Goal: Navigation & Orientation: Find specific page/section

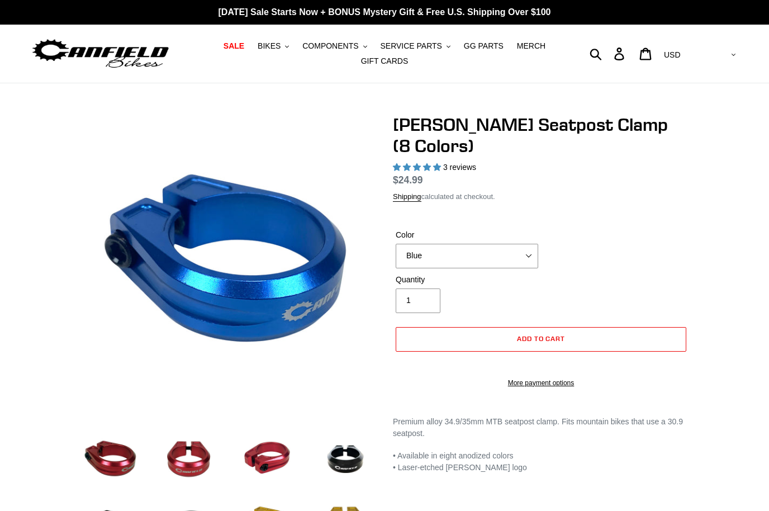
select select "highest-rating"
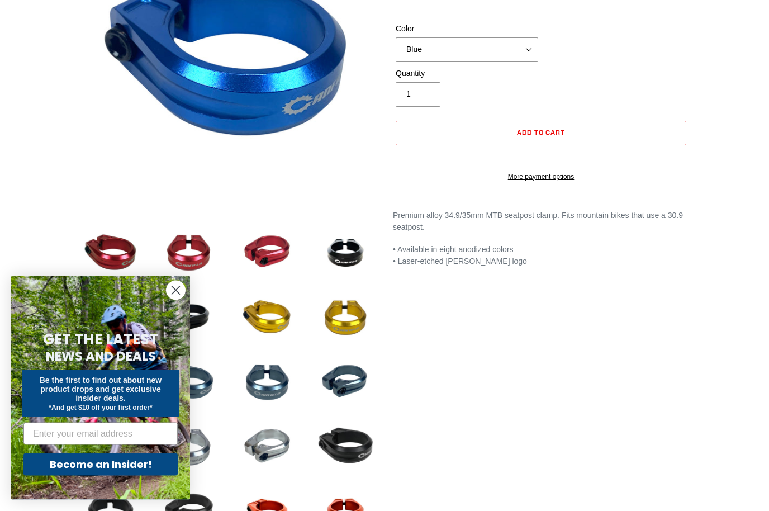
scroll to position [207, 0]
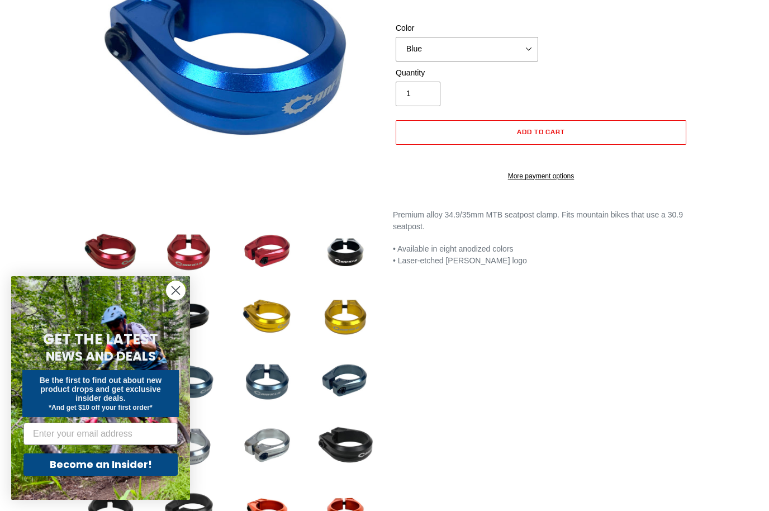
click at [174, 295] on icon "Close dialog" at bounding box center [176, 291] width 8 height 8
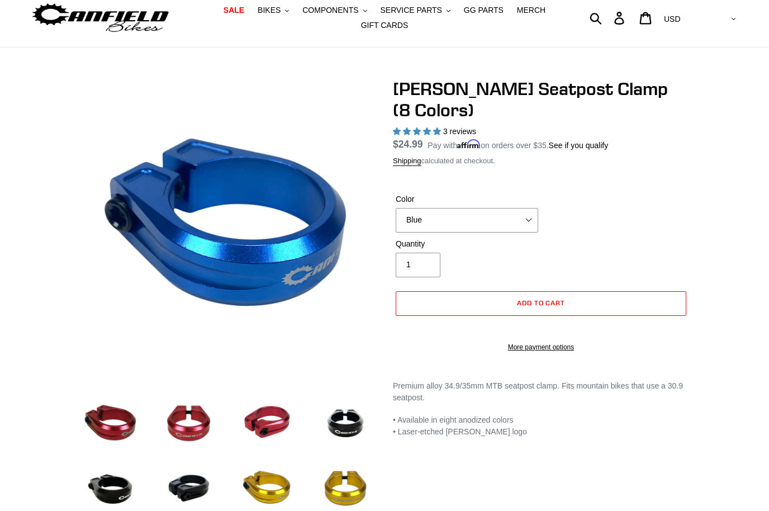
scroll to position [0, 0]
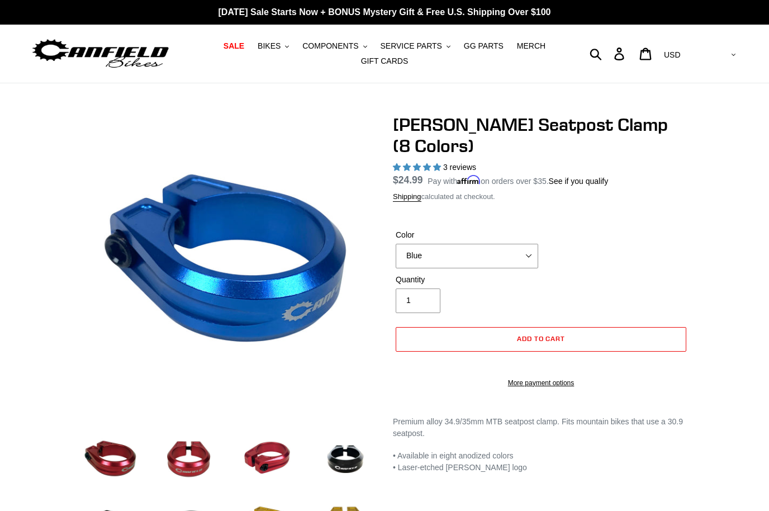
click at [348, 39] on button "COMPONENTS .cls-1{fill:#231f20}" at bounding box center [334, 46] width 75 height 15
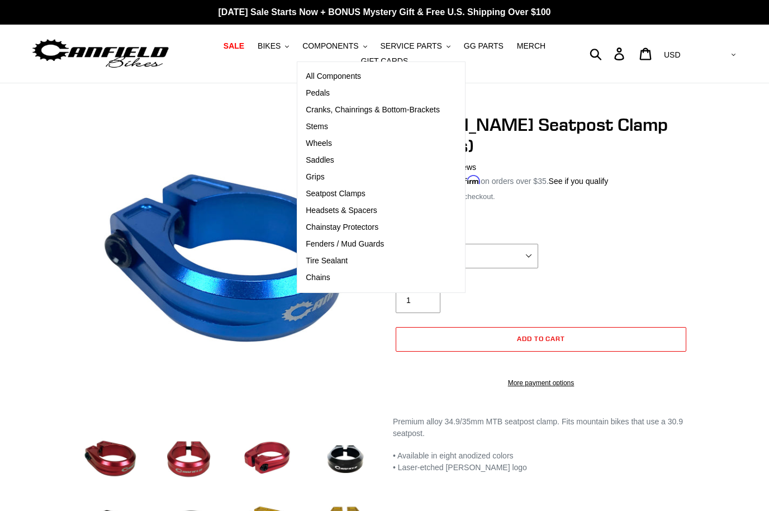
click at [350, 81] on span "All Components" at bounding box center [333, 77] width 55 height 10
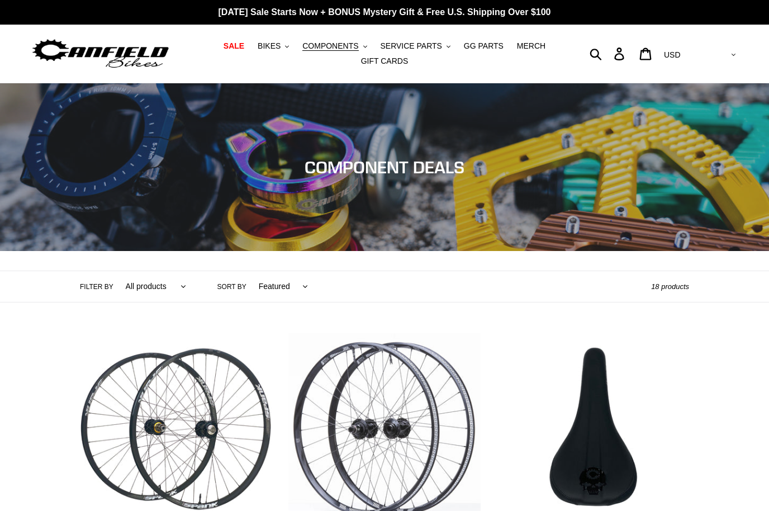
click at [524, 52] on link "MERCH" at bounding box center [531, 46] width 40 height 15
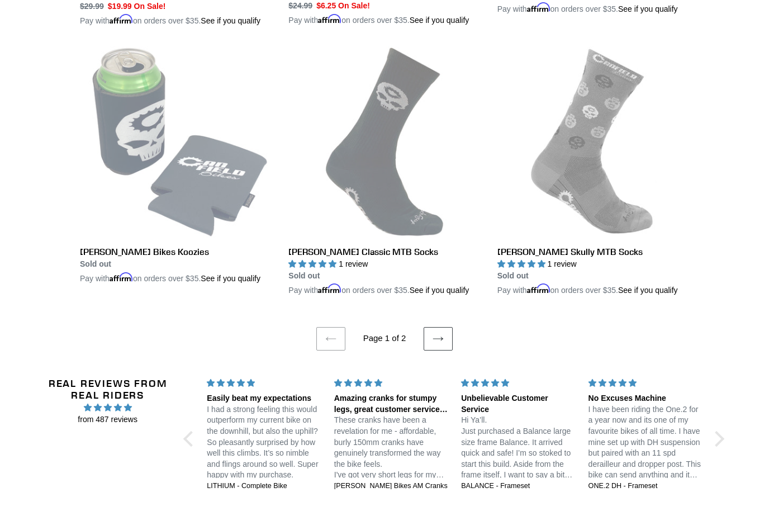
scroll to position [2209, 0]
click at [440, 344] on icon at bounding box center [438, 338] width 11 height 11
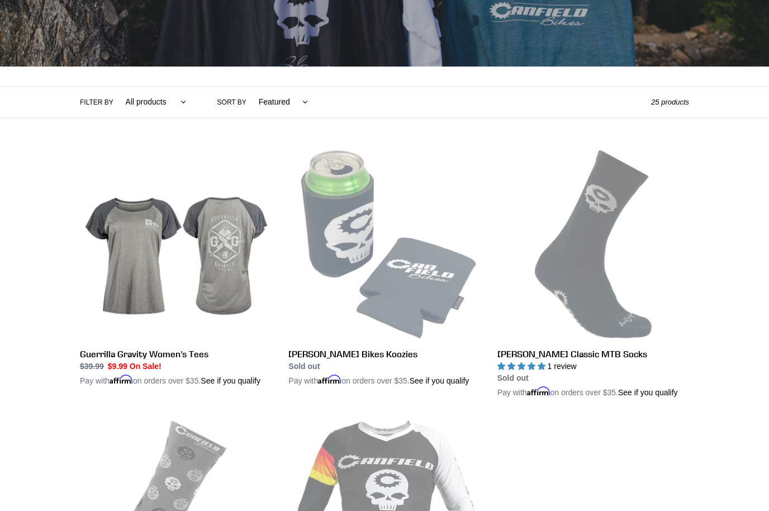
scroll to position [184, 0]
click at [171, 355] on link "Guerrilla Gravity Women's Tees" at bounding box center [176, 268] width 192 height 238
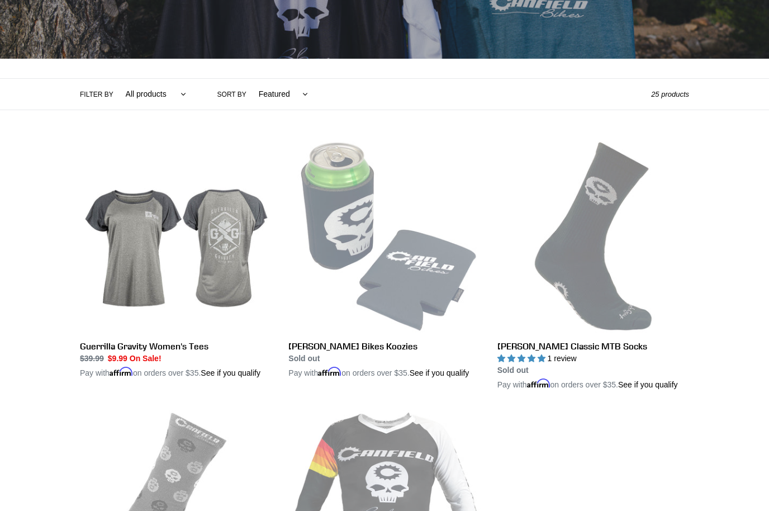
scroll to position [0, 0]
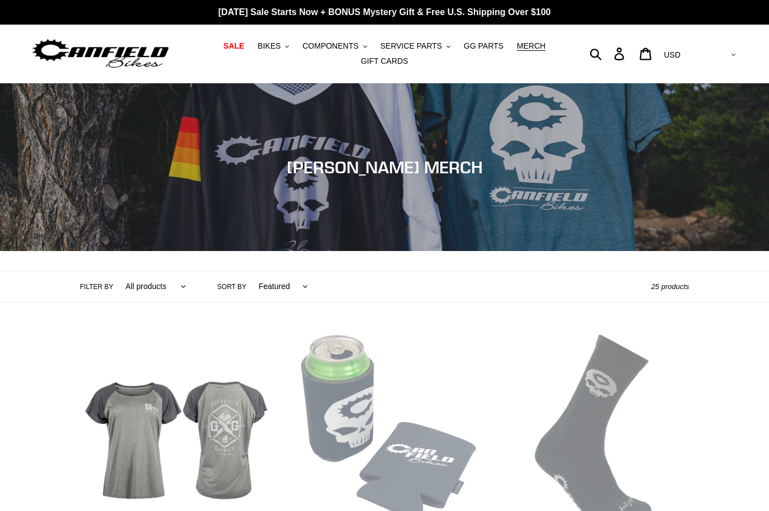
click at [429, 49] on span "SERVICE PARTS" at bounding box center [410, 46] width 61 height 10
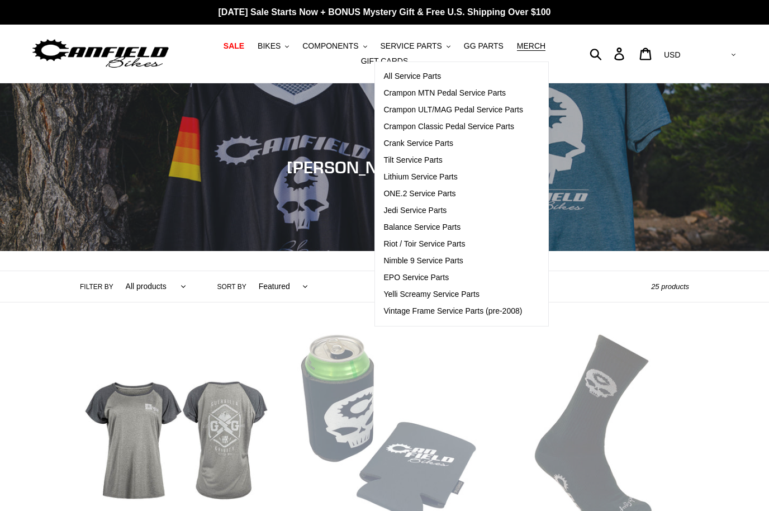
click at [584, 44] on div "Submit Search Log in Cart 0 items Currency AED AFN ALL AMD ANG AUD AWG AZN BAM …" at bounding box center [650, 54] width 177 height 24
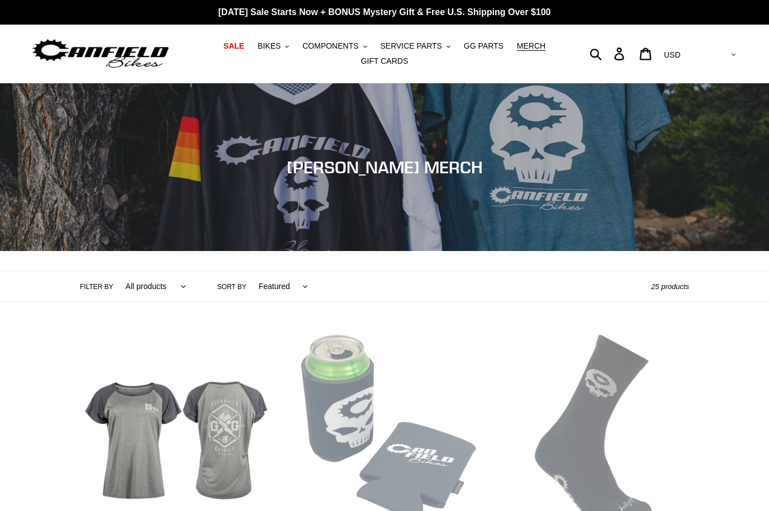
click at [369, 47] on button "COMPONENTS .cls-1{fill:#231f20}" at bounding box center [334, 46] width 75 height 15
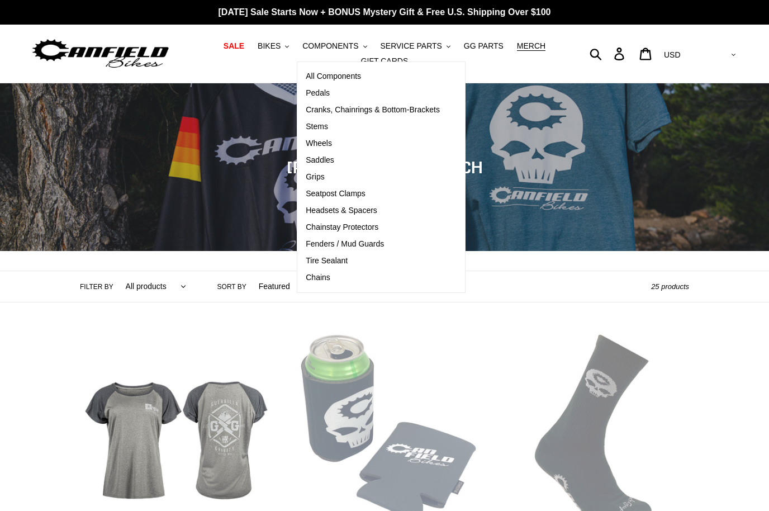
click at [352, 198] on span "Seatpost Clamps" at bounding box center [336, 194] width 60 height 10
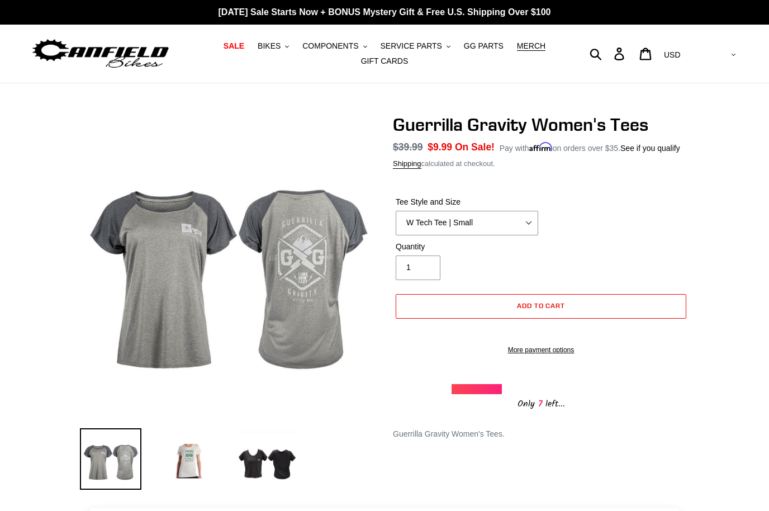
click at [280, 472] on img at bounding box center [266, 458] width 61 height 61
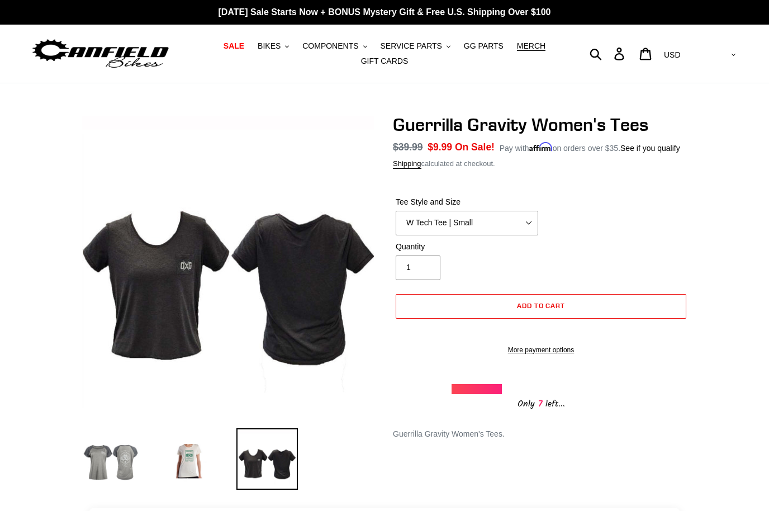
click at [191, 463] on img at bounding box center [188, 458] width 61 height 61
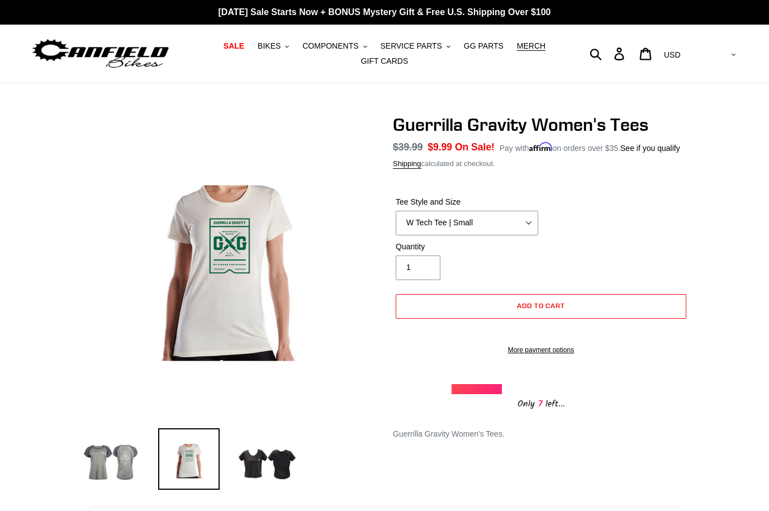
click at [124, 446] on img at bounding box center [110, 458] width 61 height 61
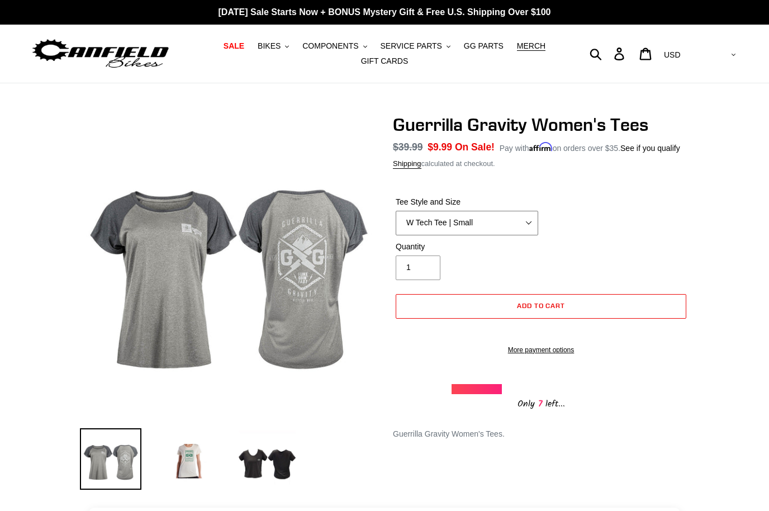
click at [477, 235] on select "W Tech Tee | Small W Tech Tee | Medium W Tech Tee | Large W Tech Tee | X Large …" at bounding box center [467, 223] width 143 height 25
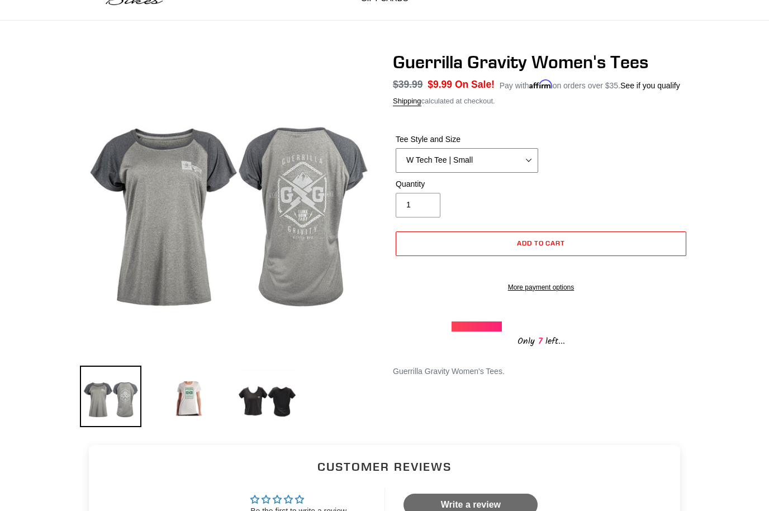
scroll to position [63, 0]
click at [530, 172] on select "W Tech Tee | Small W Tech Tee | Medium W Tech Tee | Large W Tech Tee | X Large …" at bounding box center [467, 160] width 143 height 25
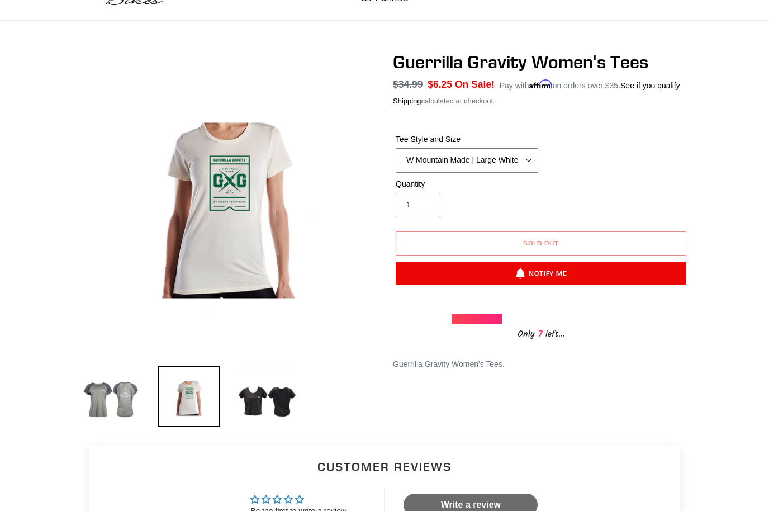
click at [525, 173] on select "W Tech Tee | Small W Tech Tee | Medium W Tech Tee | Large W Tech Tee | X Large …" at bounding box center [467, 160] width 143 height 25
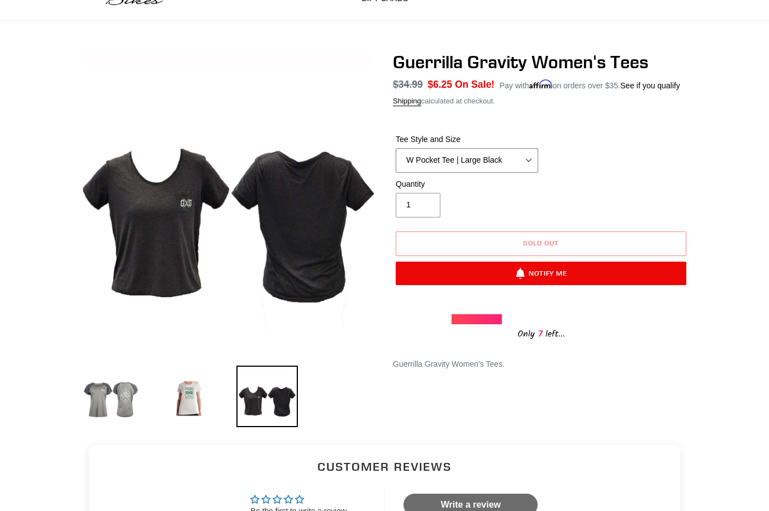
click at [518, 173] on select "W Tech Tee | Small W Tech Tee | Medium W Tech Tee | Large W Tech Tee | X Large …" at bounding box center [467, 160] width 143 height 25
select select "W Tech Tee | Medium"
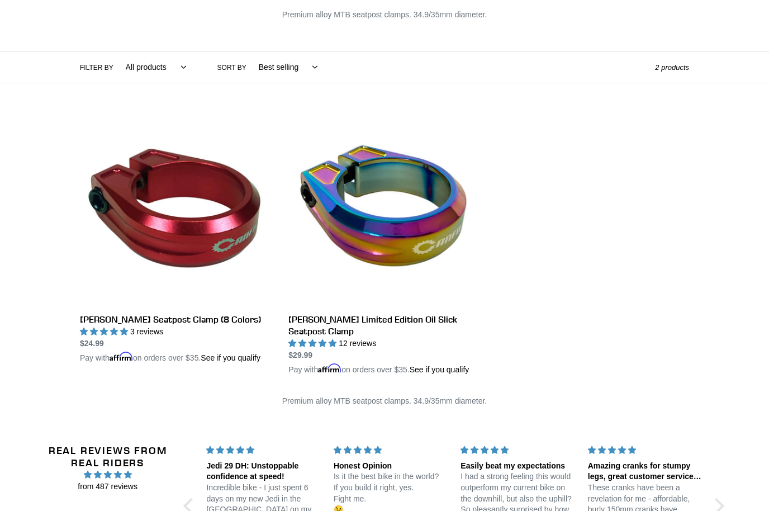
scroll to position [136, 0]
click at [435, 320] on link "[PERSON_NAME] Limited Edition Oil Slick Seatpost Clamp" at bounding box center [384, 245] width 192 height 262
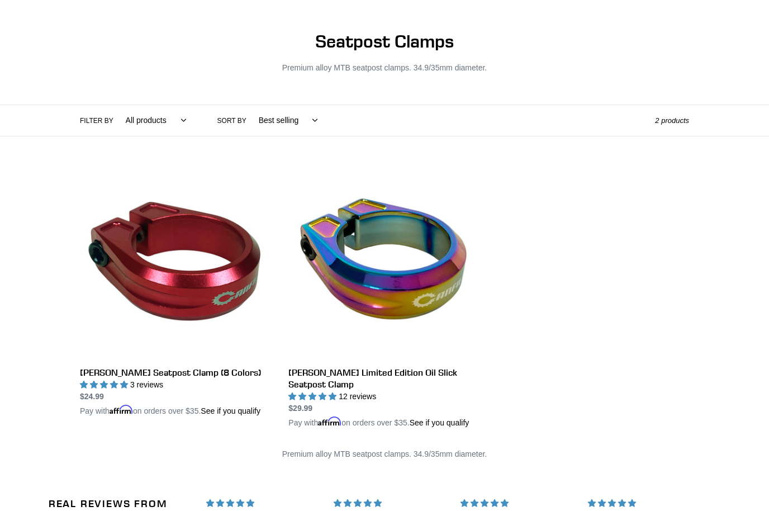
scroll to position [175, 0]
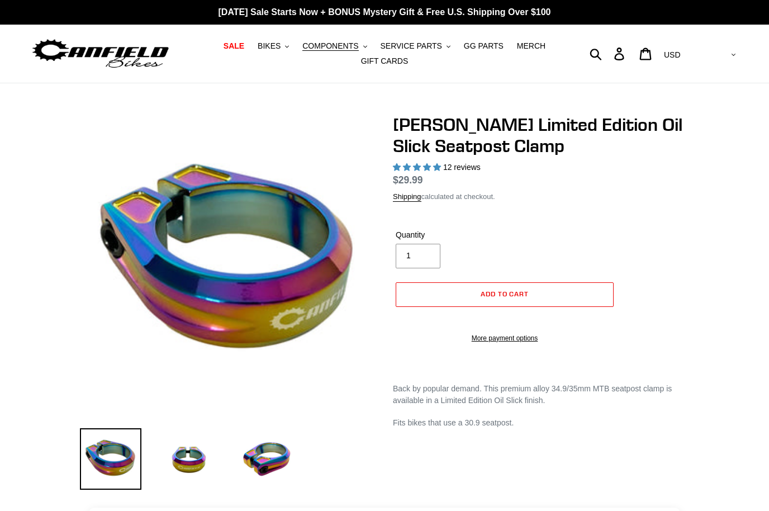
select select "highest-rating"
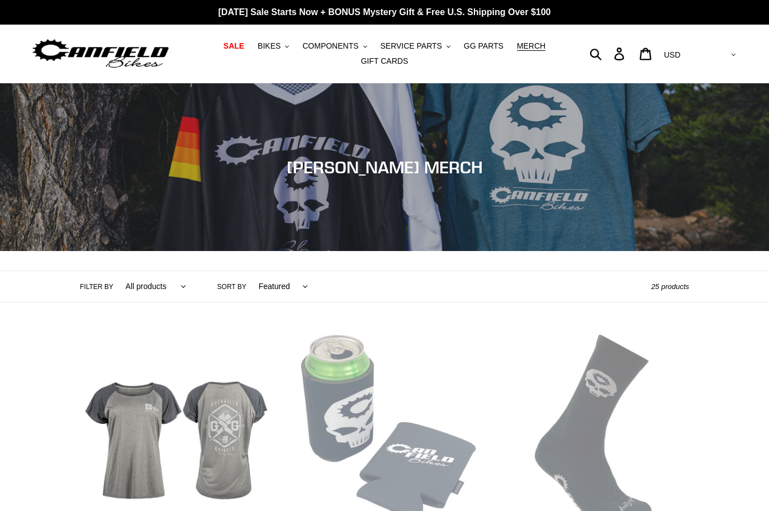
click at [364, 46] on icon ".cls-1{fill:#231f20}" at bounding box center [365, 47] width 4 height 4
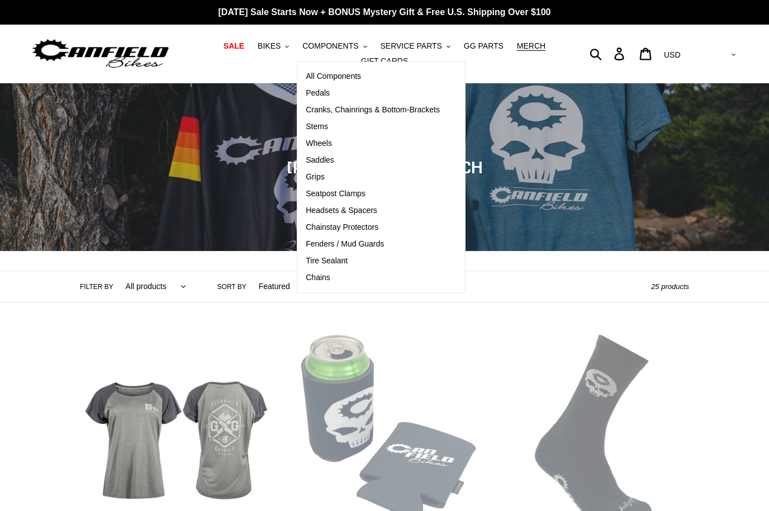
click at [324, 129] on span "Stems" at bounding box center [317, 127] width 22 height 10
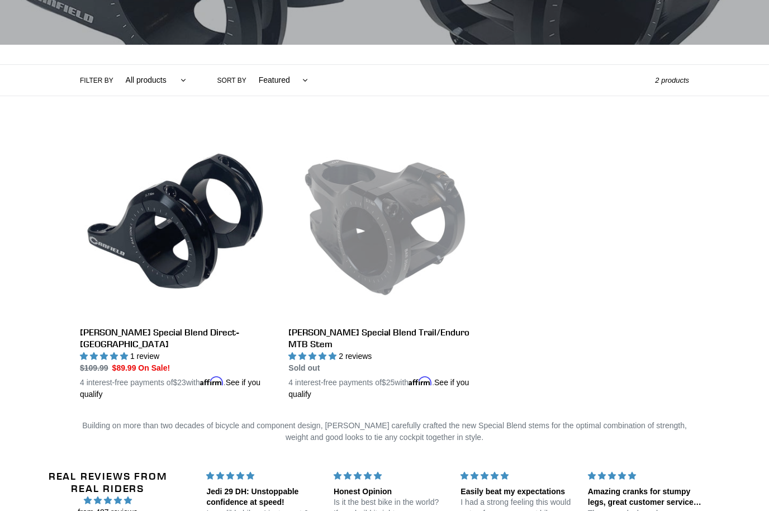
scroll to position [206, 0]
click at [435, 330] on link "[PERSON_NAME] Special Blend Trail/Enduro MTB Stem" at bounding box center [384, 263] width 192 height 273
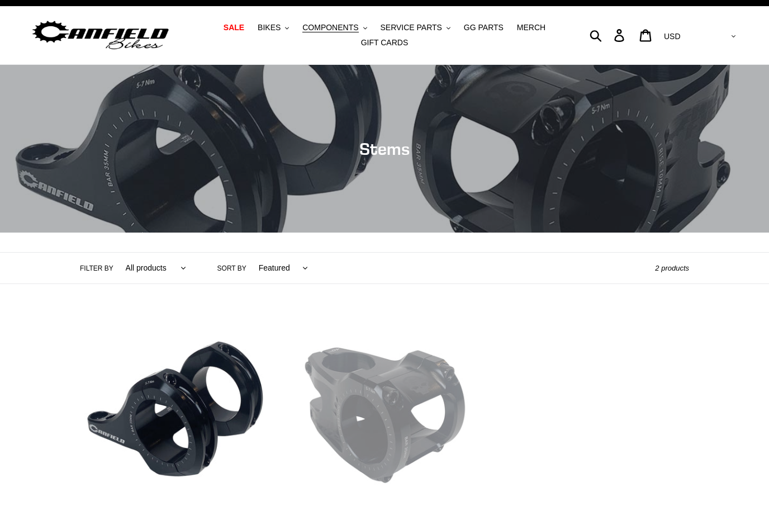
scroll to position [0, 0]
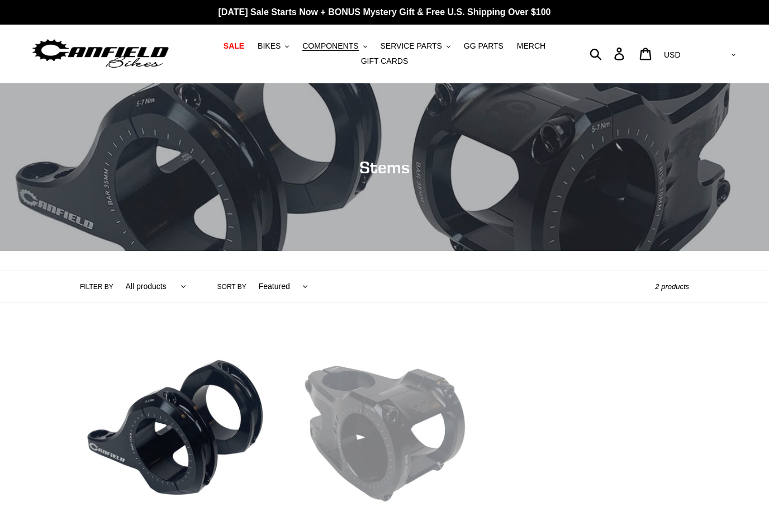
click at [366, 46] on icon ".cls-1{fill:#231f20}" at bounding box center [365, 47] width 4 height 4
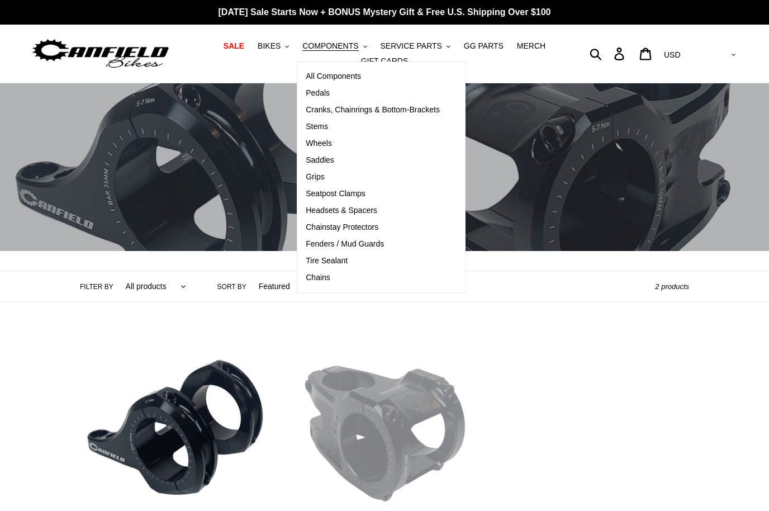
click at [291, 49] on button "BIKES .cls-1{fill:#231f20}" at bounding box center [273, 46] width 42 height 15
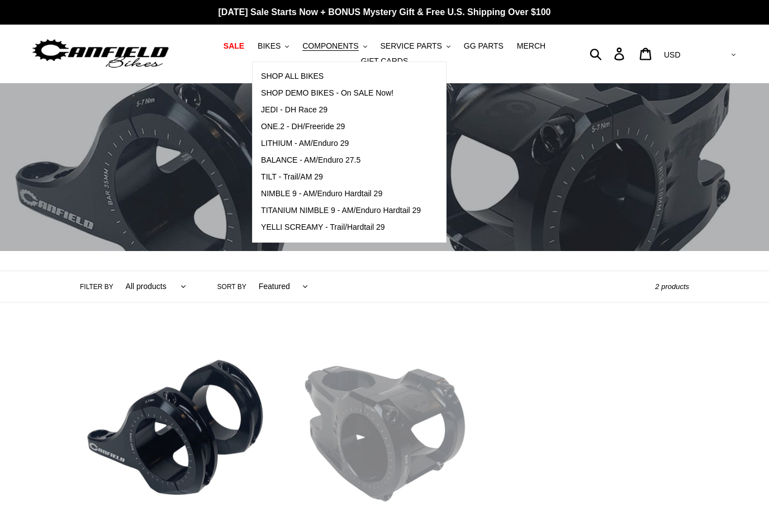
click at [306, 78] on span "SHOP ALL BIKES" at bounding box center [292, 77] width 63 height 10
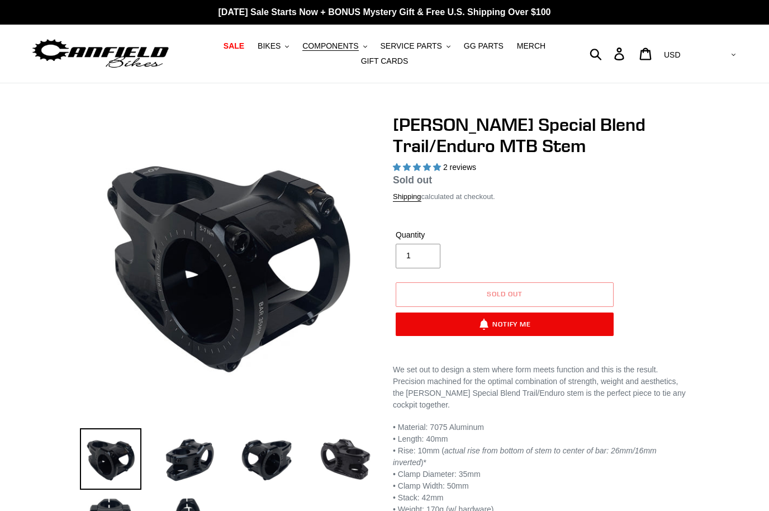
select select "highest-rating"
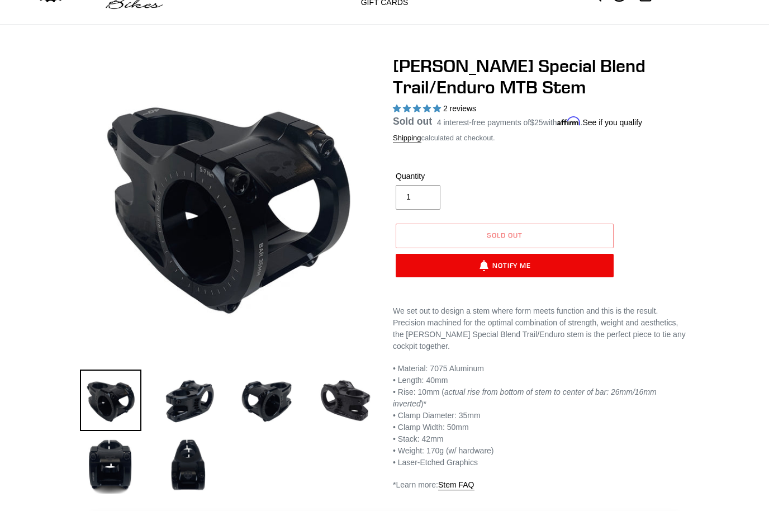
scroll to position [78, 0]
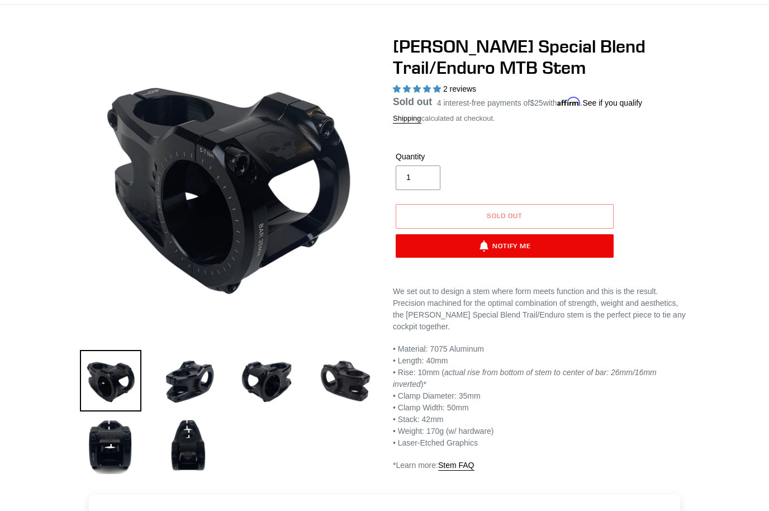
click at [199, 392] on img at bounding box center [188, 380] width 61 height 61
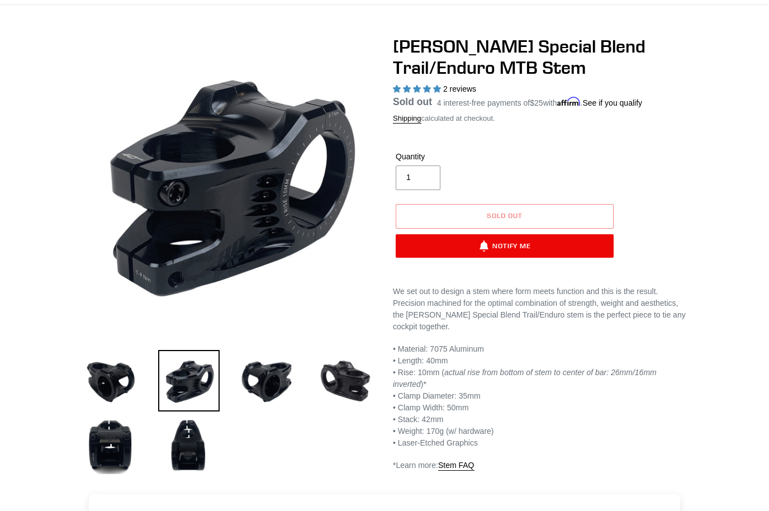
click at [252, 383] on img at bounding box center [266, 380] width 61 height 61
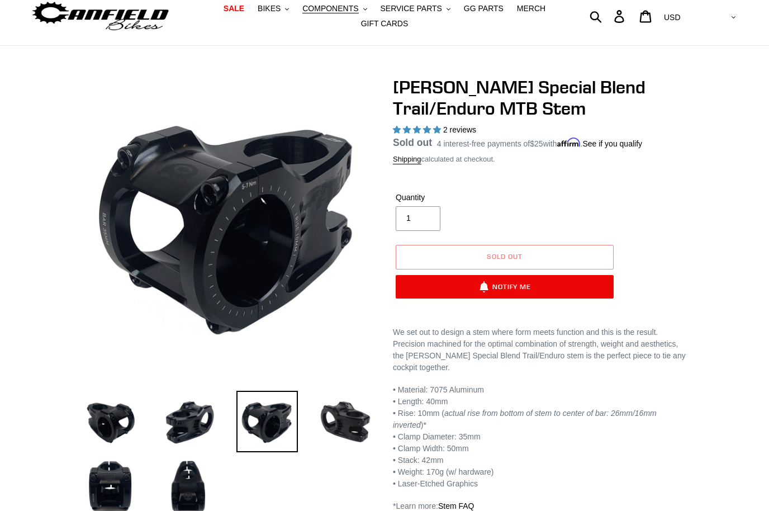
scroll to position [0, 0]
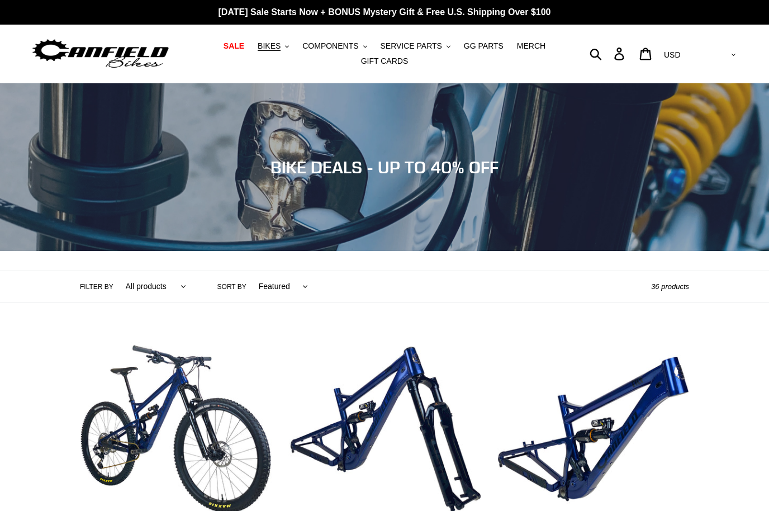
click at [288, 49] on button "BIKES .cls-1{fill:#231f20}" at bounding box center [273, 46] width 42 height 15
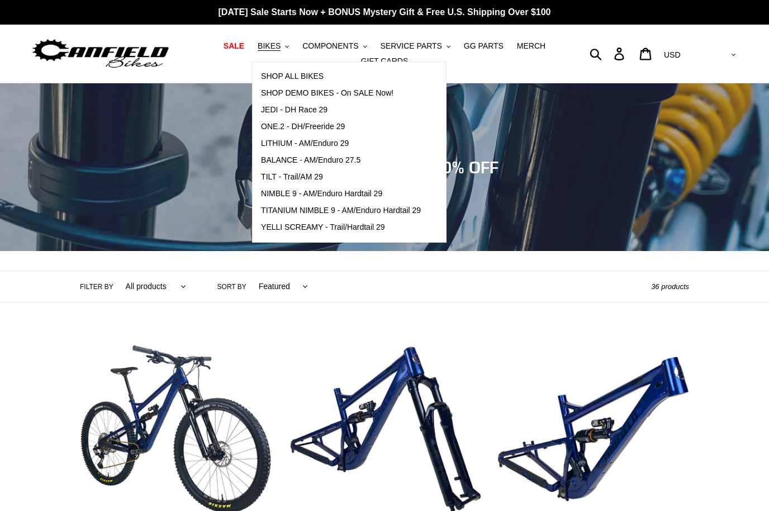
click at [344, 212] on span "TITANIUM NIMBLE 9 - AM/Enduro Hardtail 29" at bounding box center [341, 211] width 160 height 10
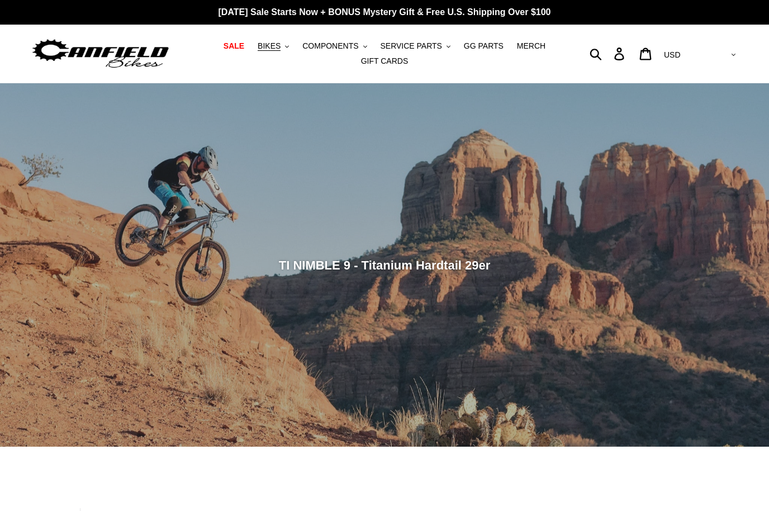
click at [368, 42] on button "COMPONENTS .cls-1{fill:#231f20}" at bounding box center [334, 46] width 75 height 15
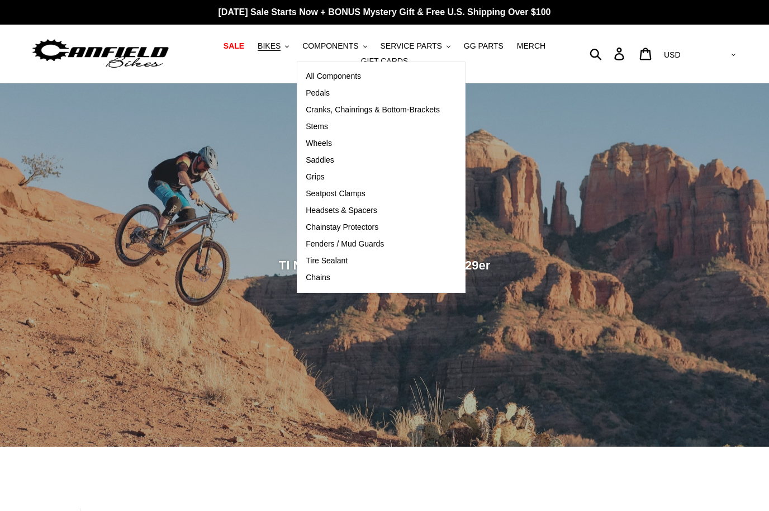
click at [324, 98] on span "Pedals" at bounding box center [318, 93] width 24 height 10
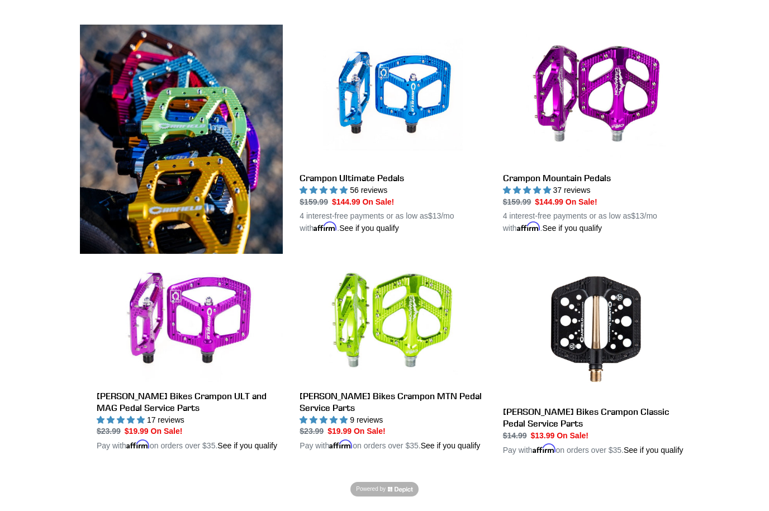
scroll to position [309, 0]
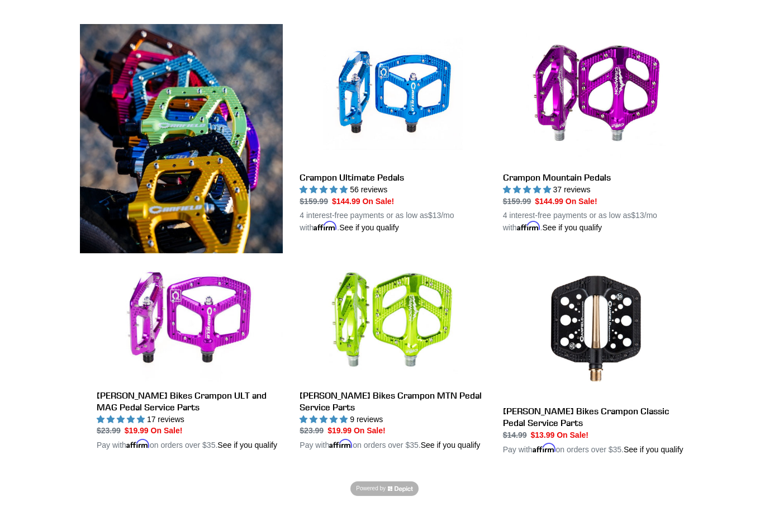
click at [632, 343] on link "Canfield Bikes Crampon Classic Pedal Service Parts" at bounding box center [596, 357] width 186 height 198
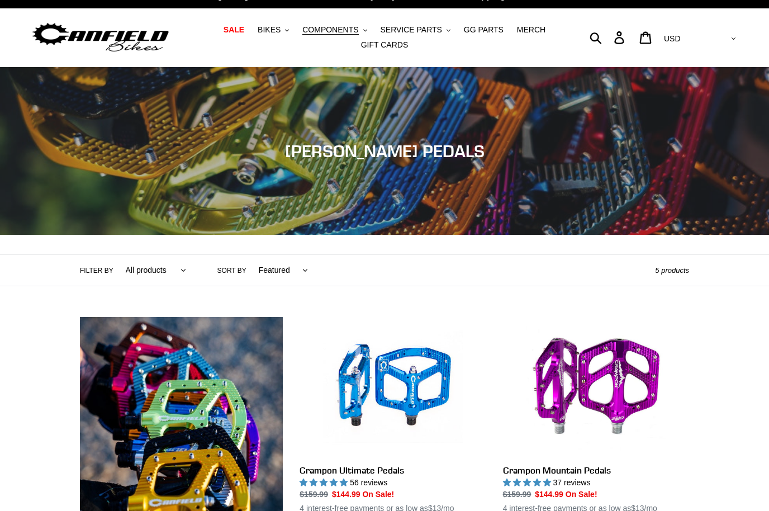
scroll to position [0, 0]
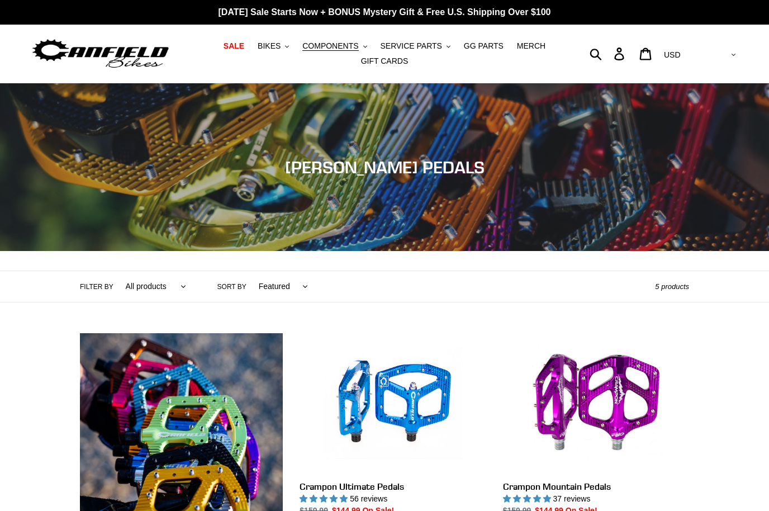
click at [368, 42] on button "COMPONENTS .cls-1{fill:#231f20}" at bounding box center [334, 46] width 75 height 15
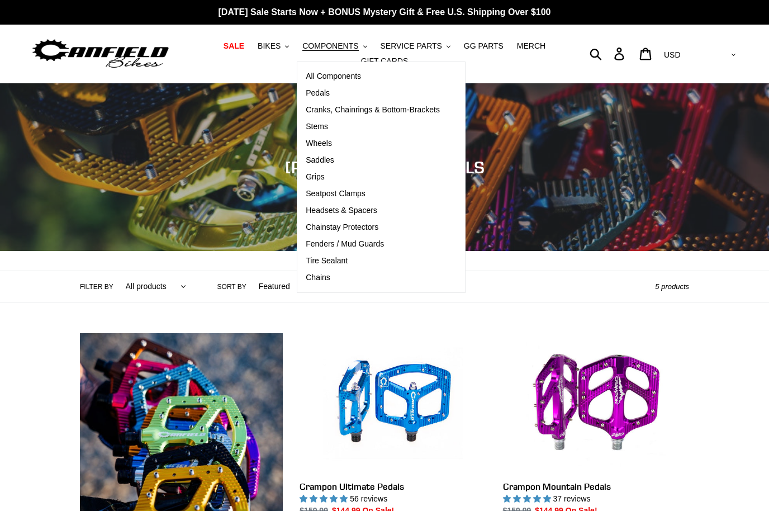
click at [324, 182] on span "Grips" at bounding box center [315, 177] width 18 height 10
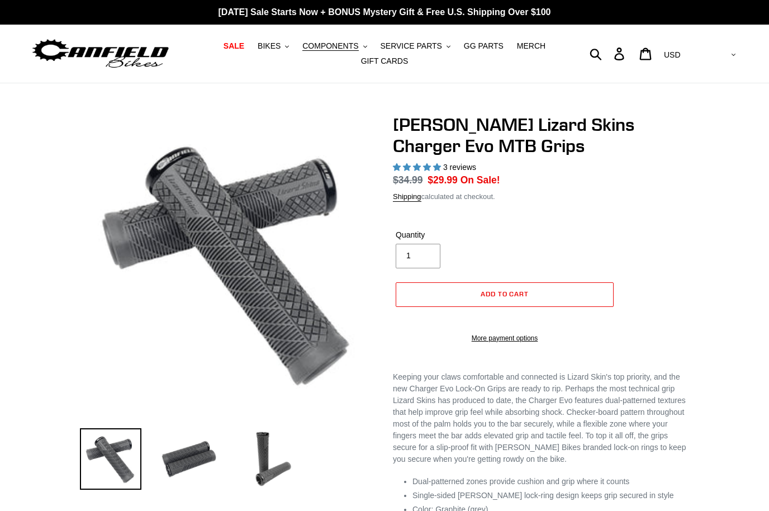
select select "highest-rating"
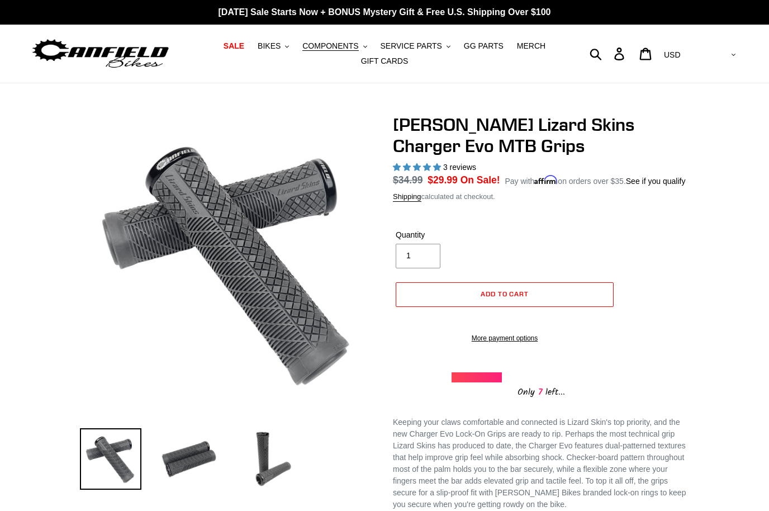
click at [367, 46] on icon "button" at bounding box center [365, 46] width 4 height 2
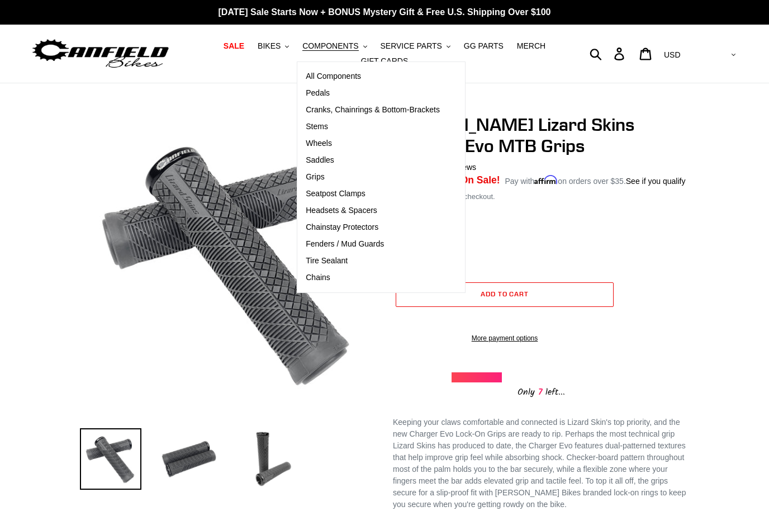
click at [334, 210] on span "Headsets & Spacers" at bounding box center [342, 211] width 72 height 10
